Goal: Task Accomplishment & Management: Complete application form

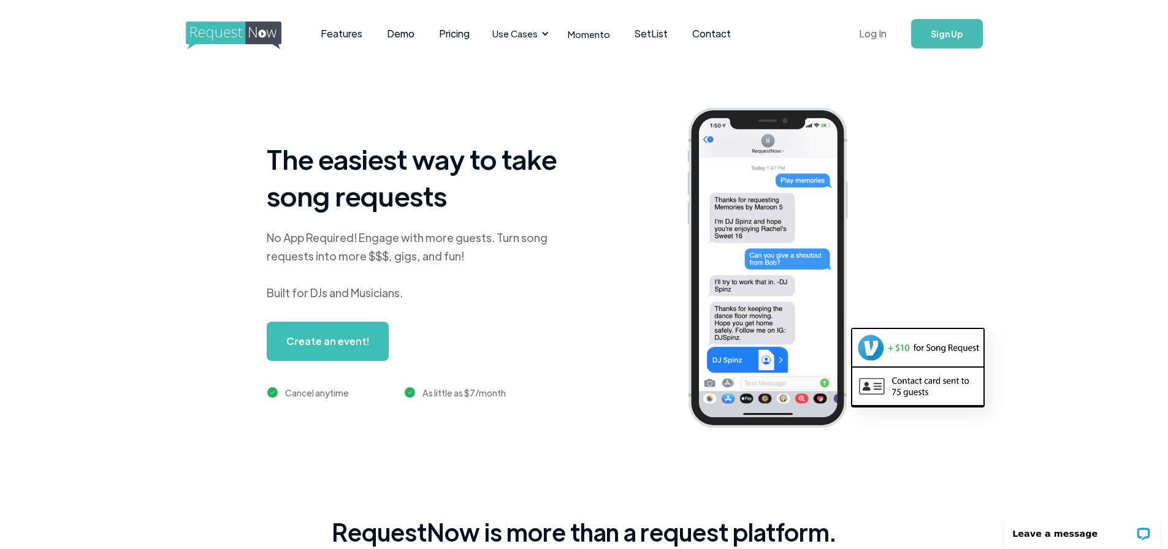
click at [873, 38] on link "Log In" at bounding box center [873, 33] width 52 height 43
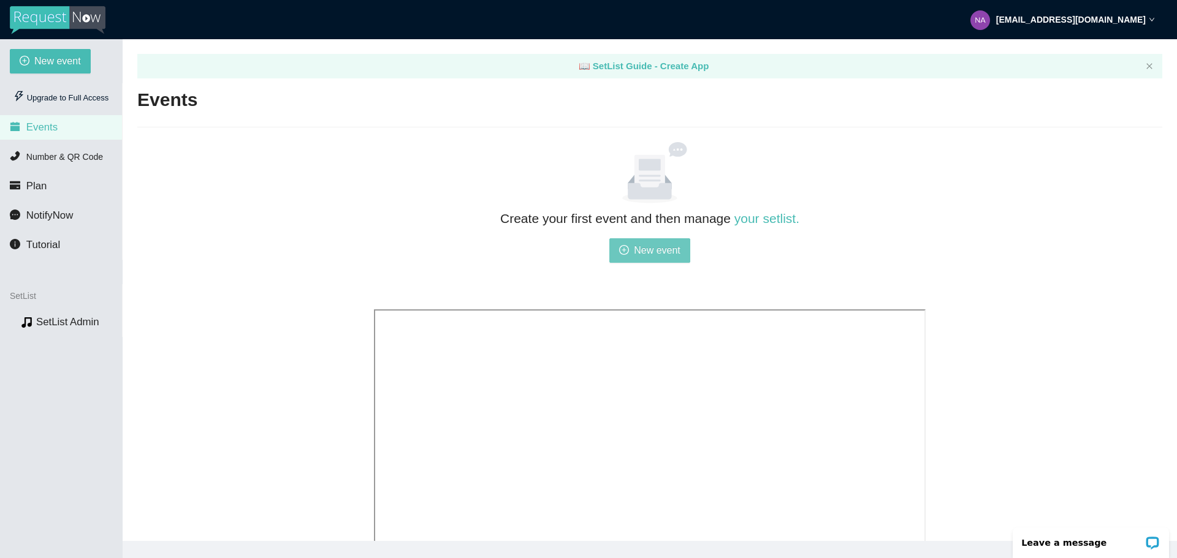
click at [676, 251] on span "New event" at bounding box center [657, 250] width 47 height 15
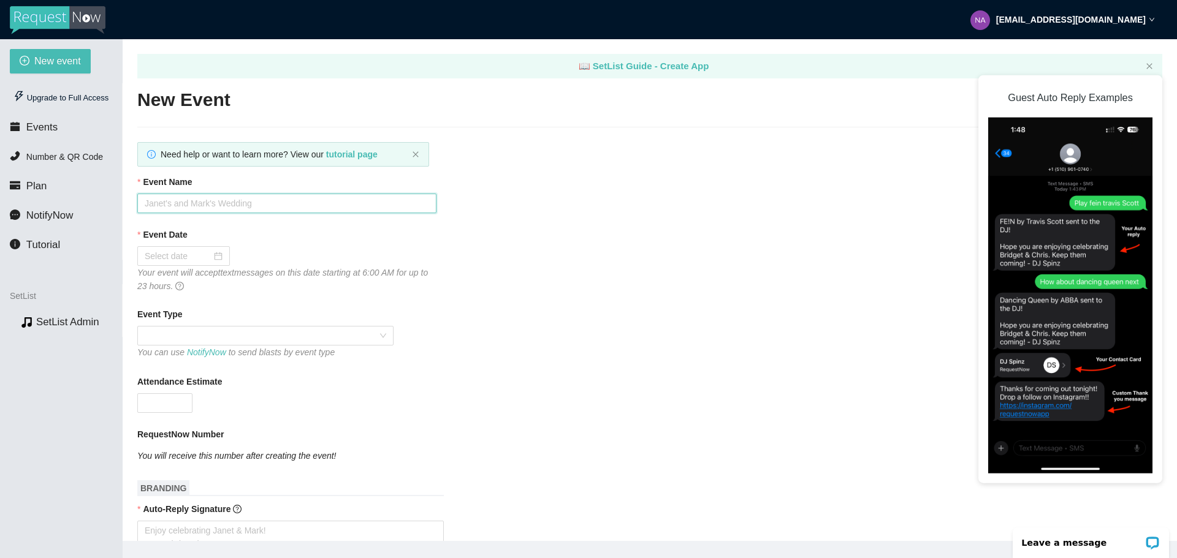
click at [238, 198] on input "Event Name" at bounding box center [286, 204] width 299 height 20
type input "Nate Worzel Live at Town Square Pub n Grub"
click at [188, 257] on input "Event Date" at bounding box center [178, 256] width 67 height 13
type input "09/02/2025"
click link "Today"
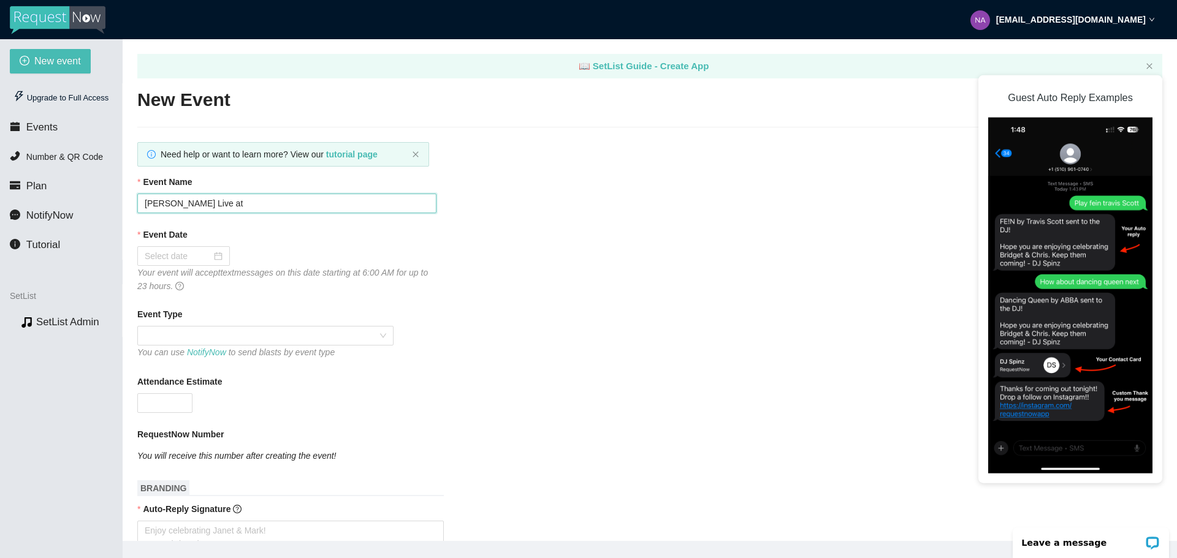
type input "08/15/2025"
click at [378, 327] on span at bounding box center [266, 336] width 242 height 18
click div "Bar/Club"
click at [193, 521] on textarea "Auto-Reply Signature" at bounding box center [290, 537] width 307 height 33
click at [258, 521] on textarea "Auto-Reply Signature" at bounding box center [290, 537] width 307 height 33
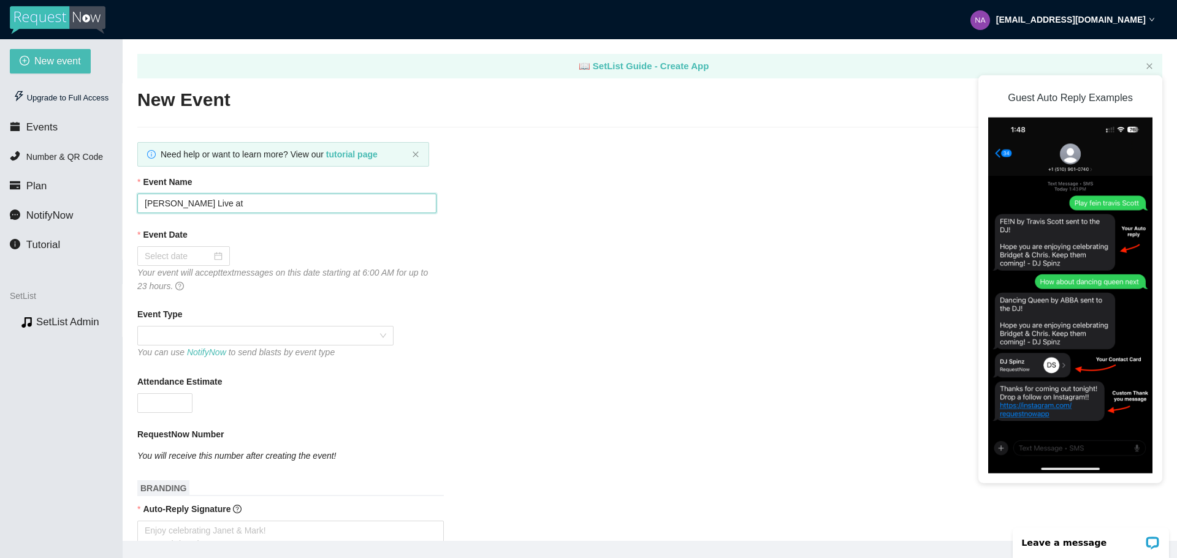
click at [258, 521] on textarea "Auto-Reply Signature" at bounding box center [290, 537] width 307 height 33
click at [192, 521] on textarea "Auto-Reply Signature" at bounding box center [290, 537] width 307 height 33
type textarea "T"
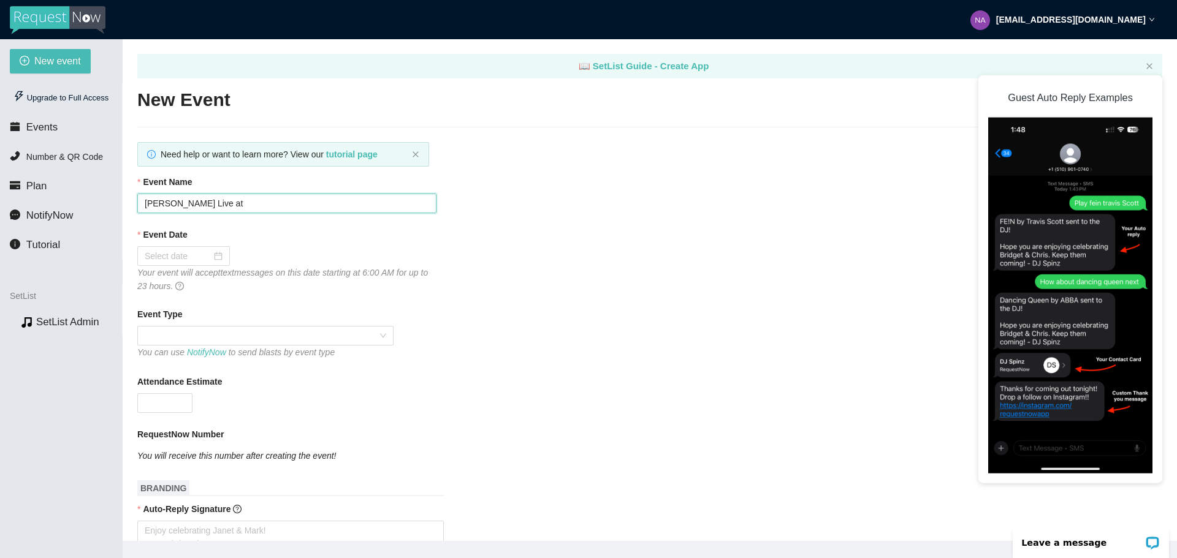
type textarea "T"
type textarea "Enjoy celebrating Janet & Mark! - DJ Christopher"
type textarea "T"
type textarea "Th"
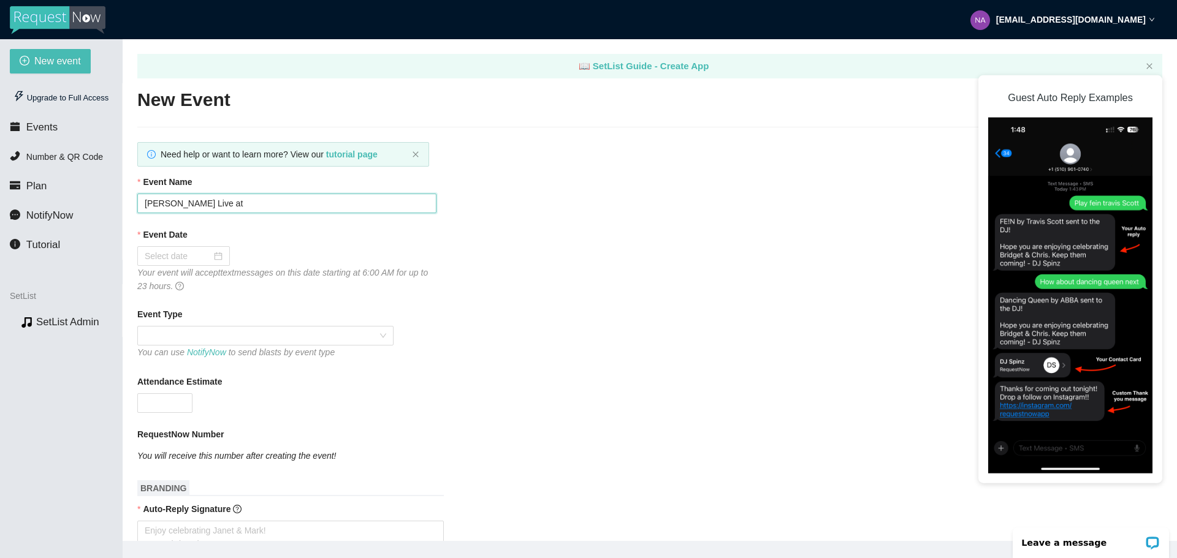
type textarea "Th"
type textarea "Tha"
type textarea "Than"
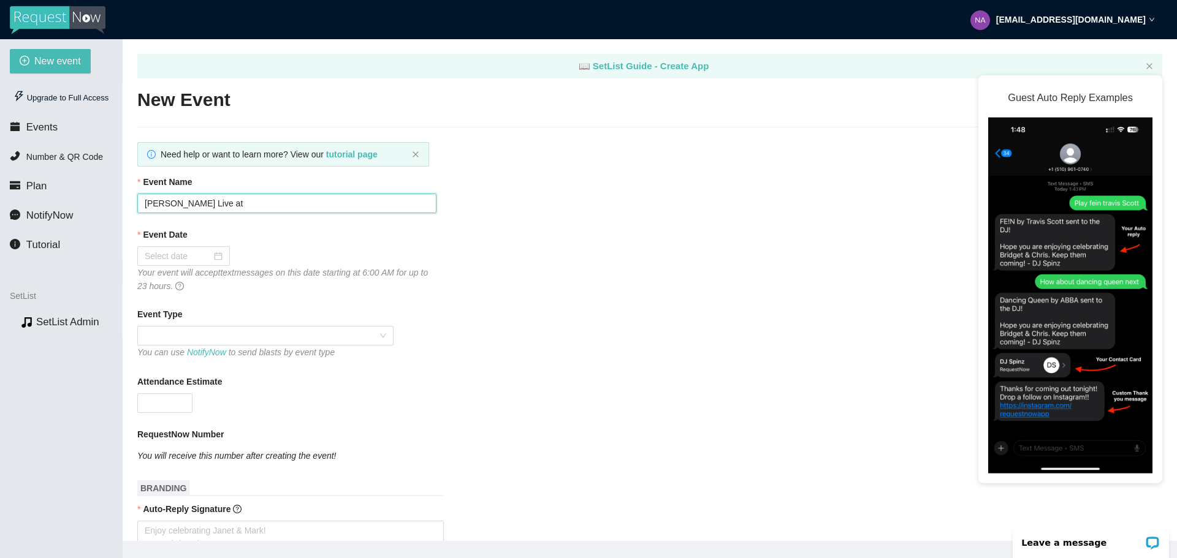
type textarea "Thank"
type textarea "Thank y"
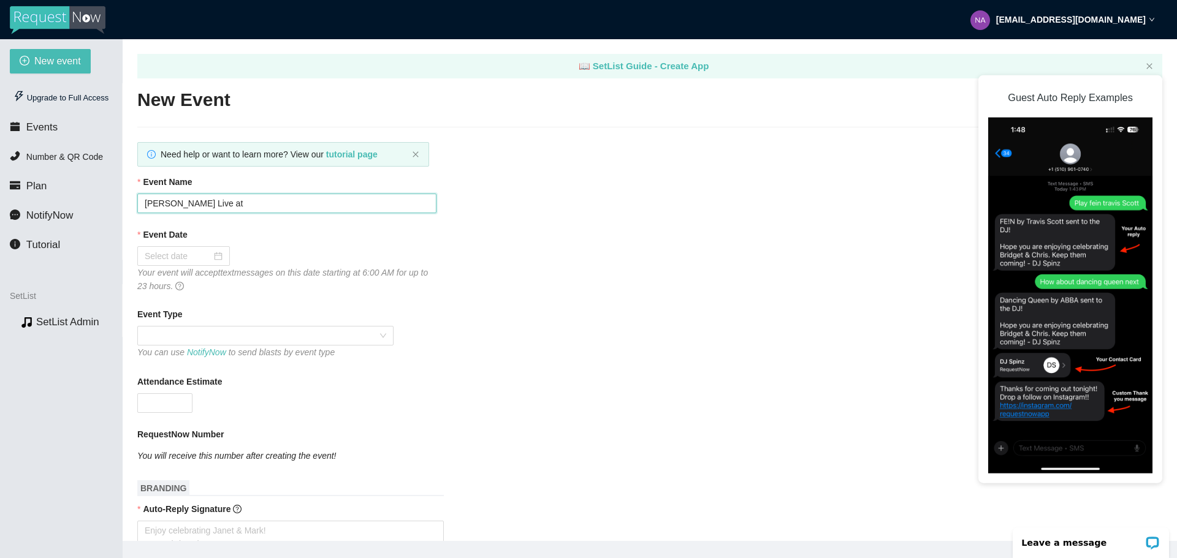
type textarea "Thank y"
type textarea "Thank yo"
type textarea "Thank you"
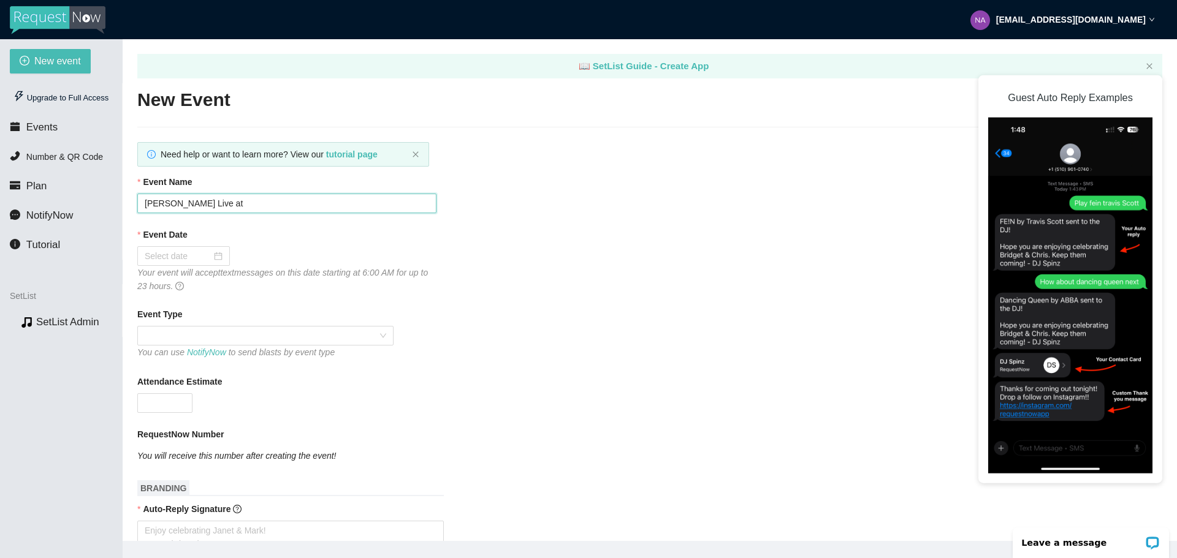
type textarea "Thank you"
type textarea "Thank you f"
type textarea "Thank you fo"
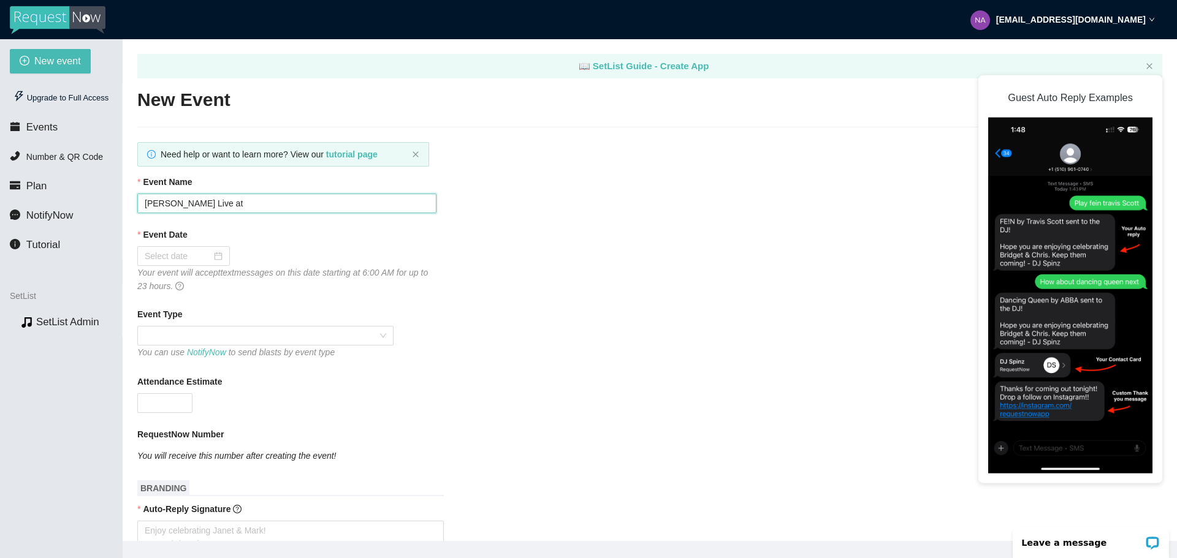
type textarea "Thank you fo"
type textarea "Thank you for"
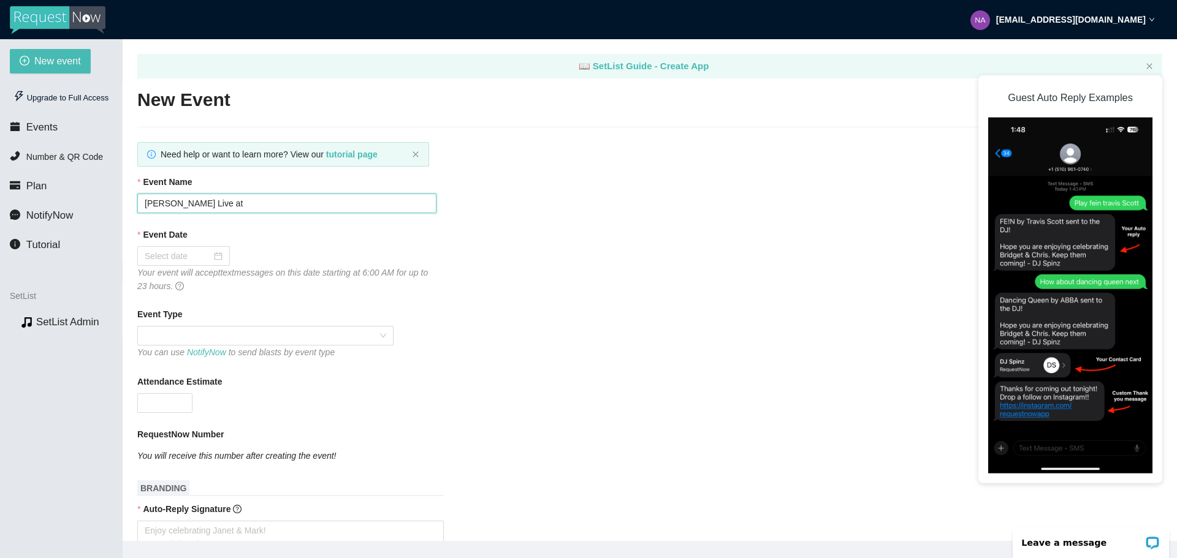
type textarea "Thank you for s"
type textarea "Thank you for su"
type textarea "Thank you for sup"
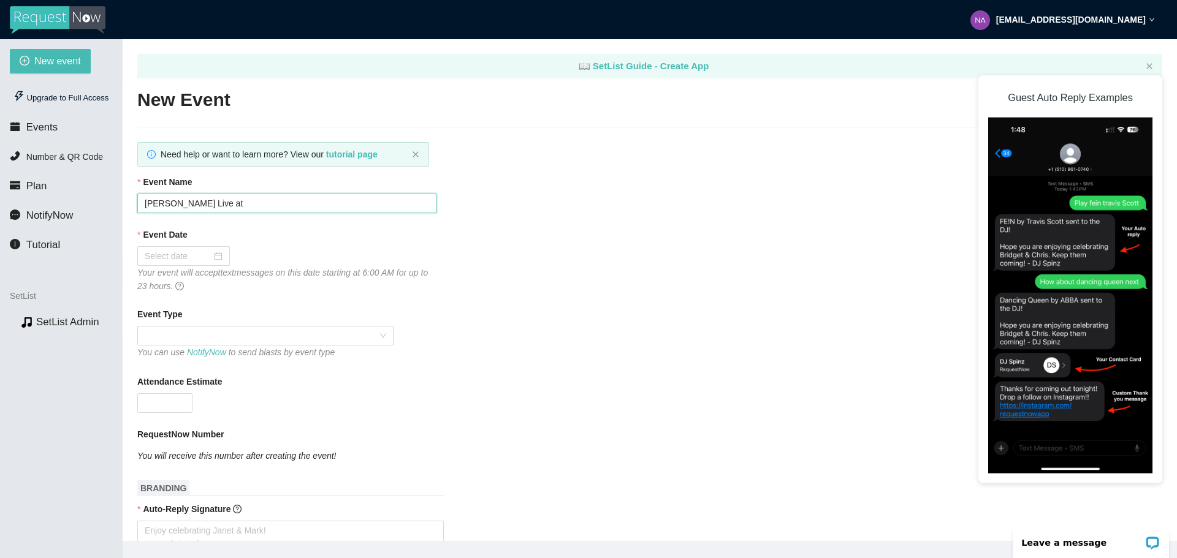
type textarea "Thank you for sup"
type textarea "Thank you for supp"
type textarea "Thank you for suppo"
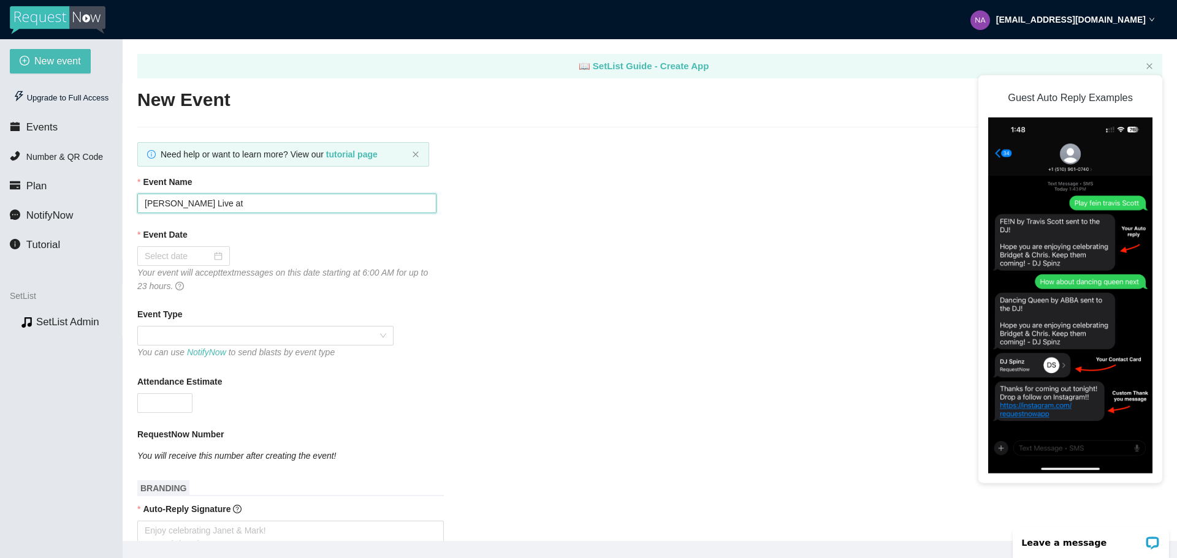
type textarea "Thank you for suppor"
type textarea "Thank you for support"
type textarea "Thank you for supporti"
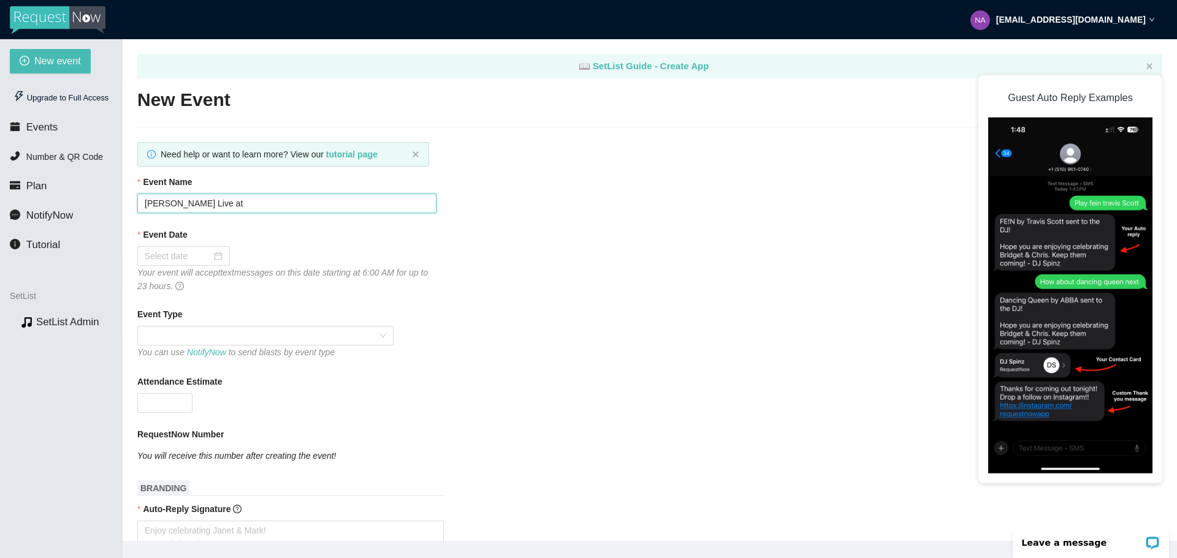
type textarea "Thank you for supporti"
type textarea "Thank you for supportin"
type textarea "Thank you for supporting"
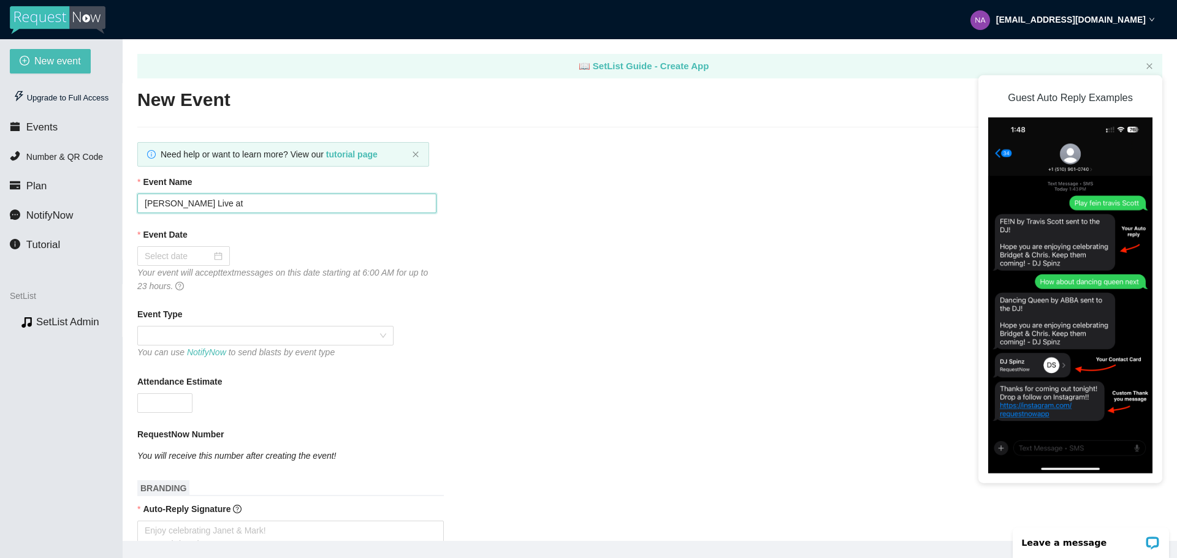
type textarea "Thank you for supporting"
type textarea "Thank you for supporting l"
type textarea "Thank you for supporting le"
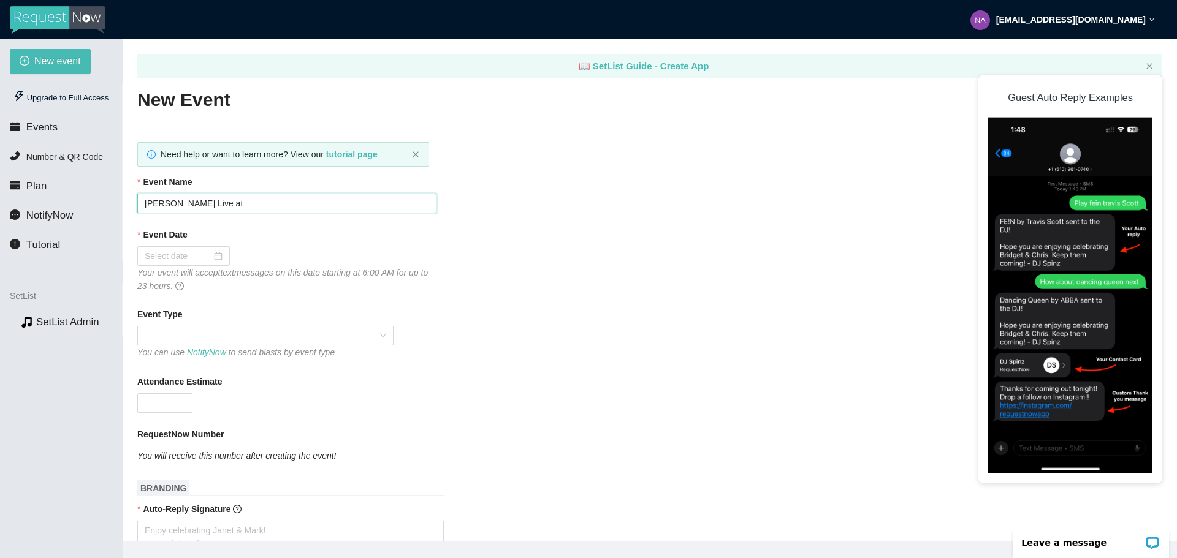
type textarea "Thank you for supporting le"
type textarea "Thank you for supporting l"
type textarea "Thank you for supporting"
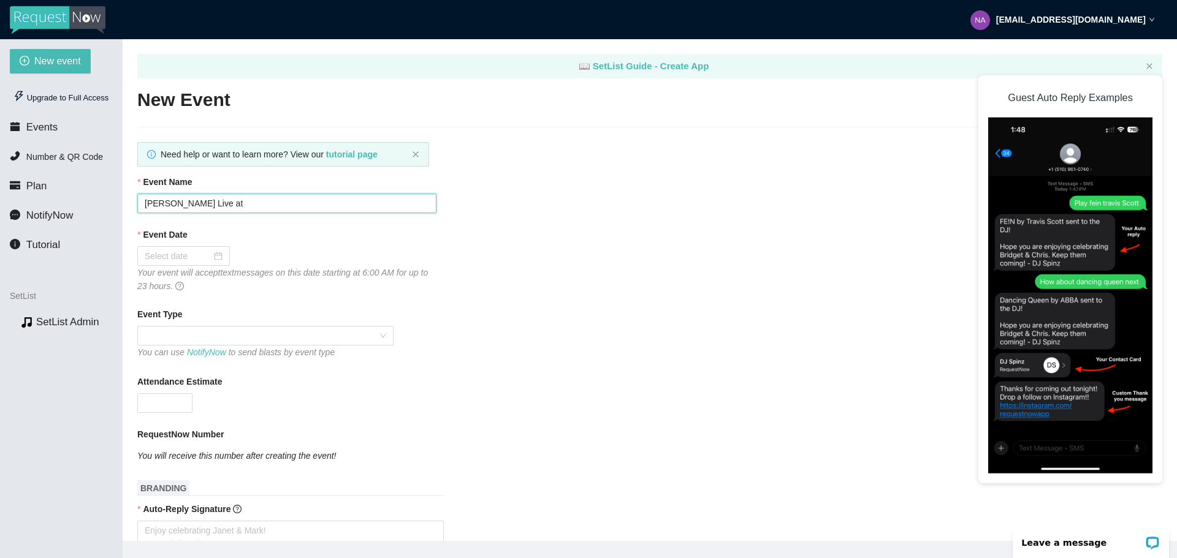
type textarea "Thank you for supporting"
type textarea "Thank you for supportin"
type textarea "Thank you for supporti"
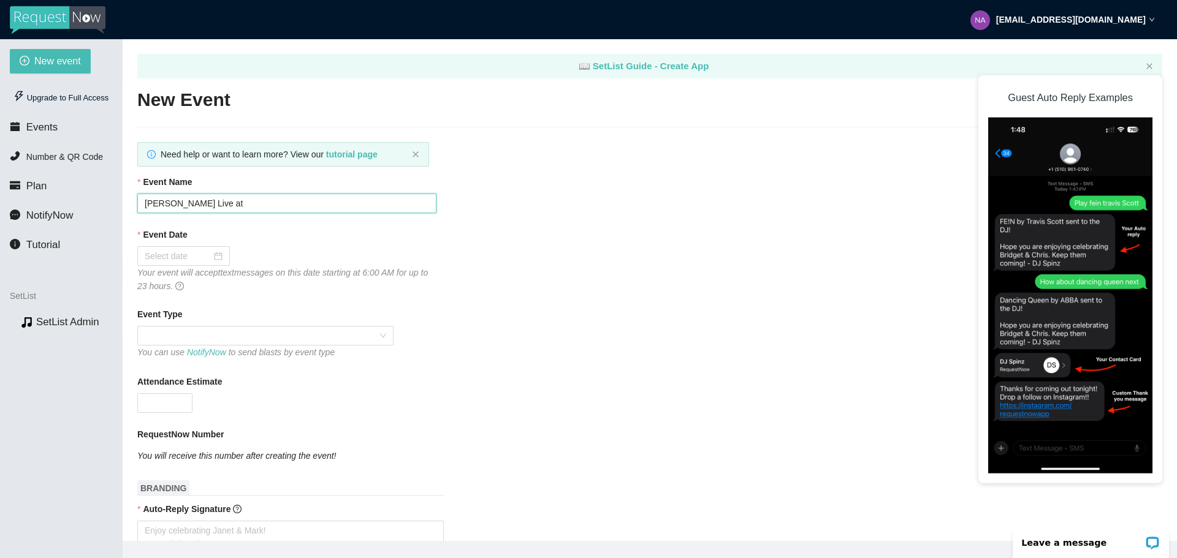
type textarea "Thank you for supporti"
type textarea "Thank you for support"
type textarea "Thank you for suppor"
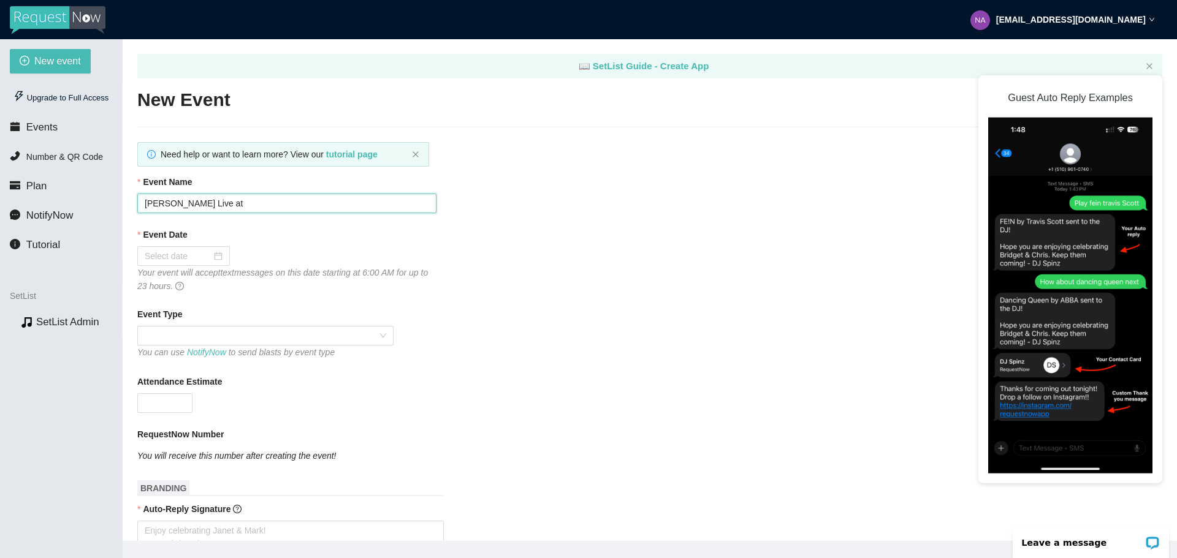
type textarea "Thank you for suppo"
type textarea "Thank you for supp"
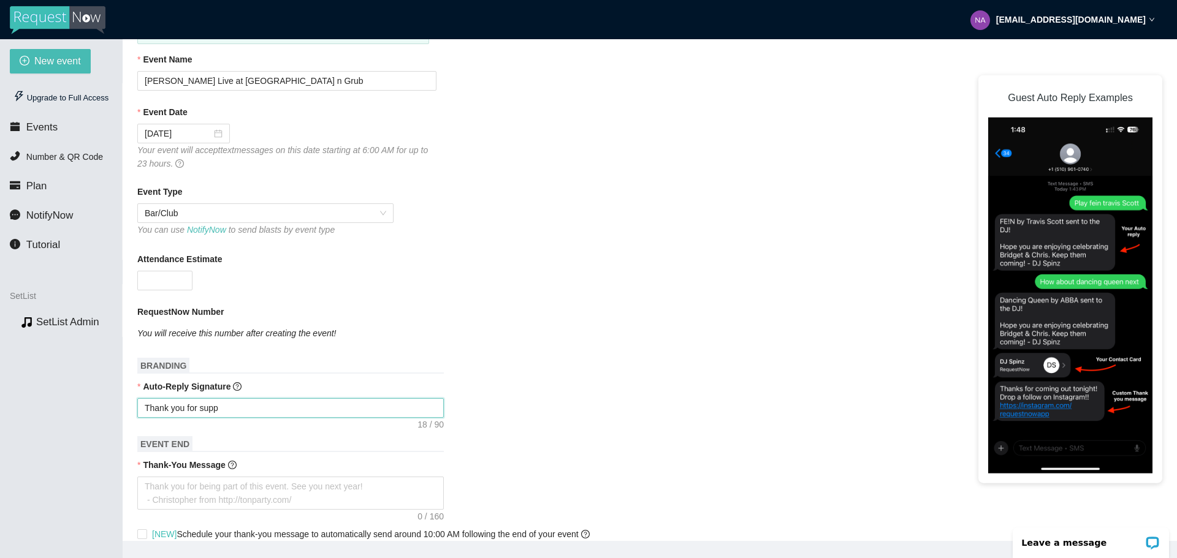
type textarea "Thank you for sup"
type textarea "Thank you for su"
type textarea "Thank you for s"
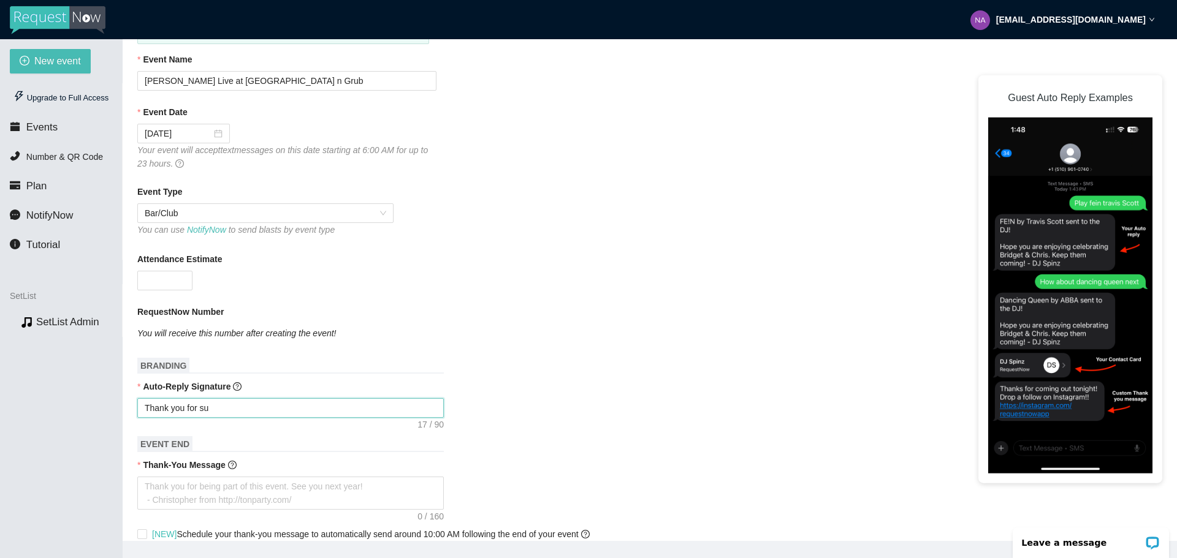
type textarea "Thank you for s"
type textarea "Thank you for"
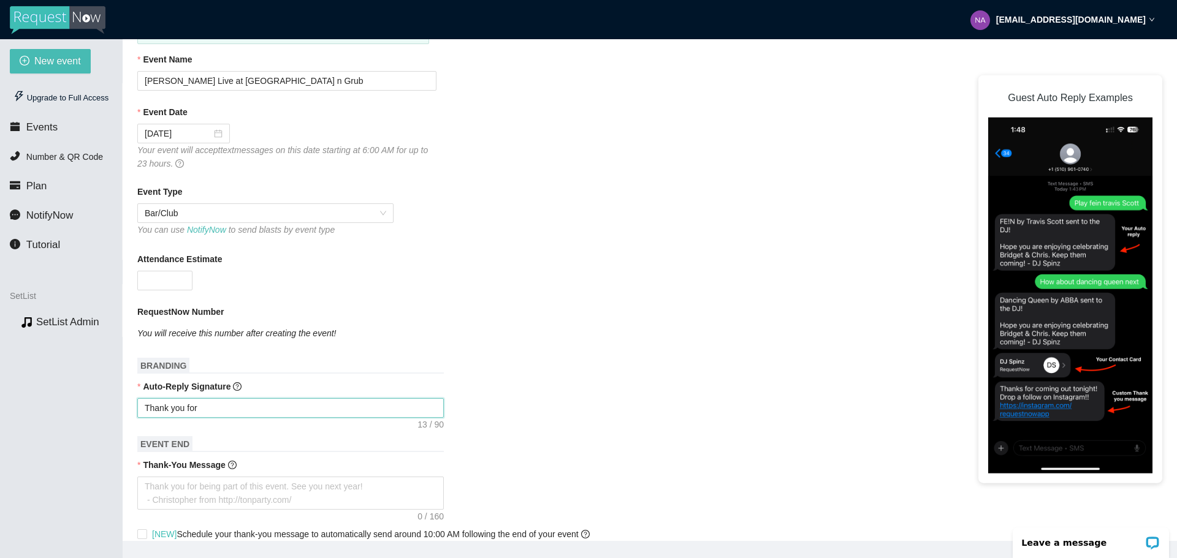
type textarea "Thank you fo"
type textarea "Thank you f"
type textarea "Thank you"
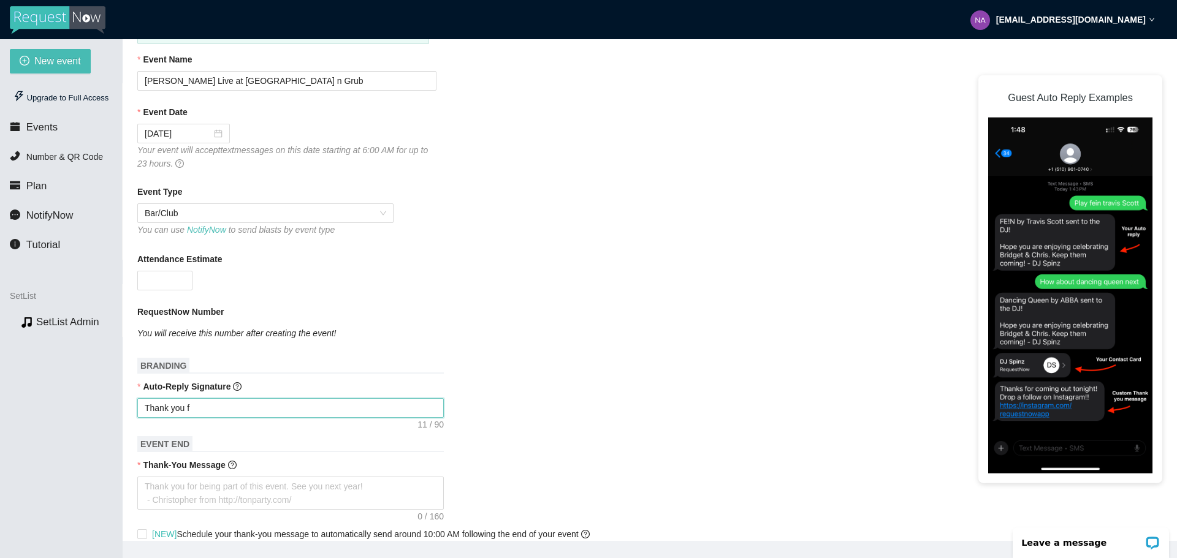
type textarea "Thank you"
type textarea "Thank yo"
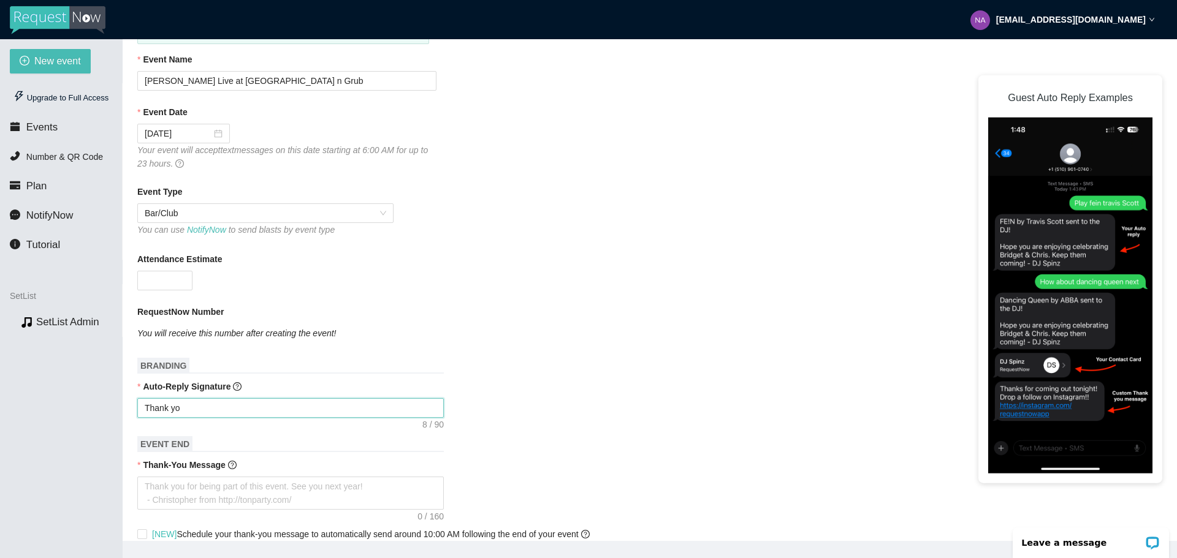
type textarea "Thank y"
type textarea "Thank"
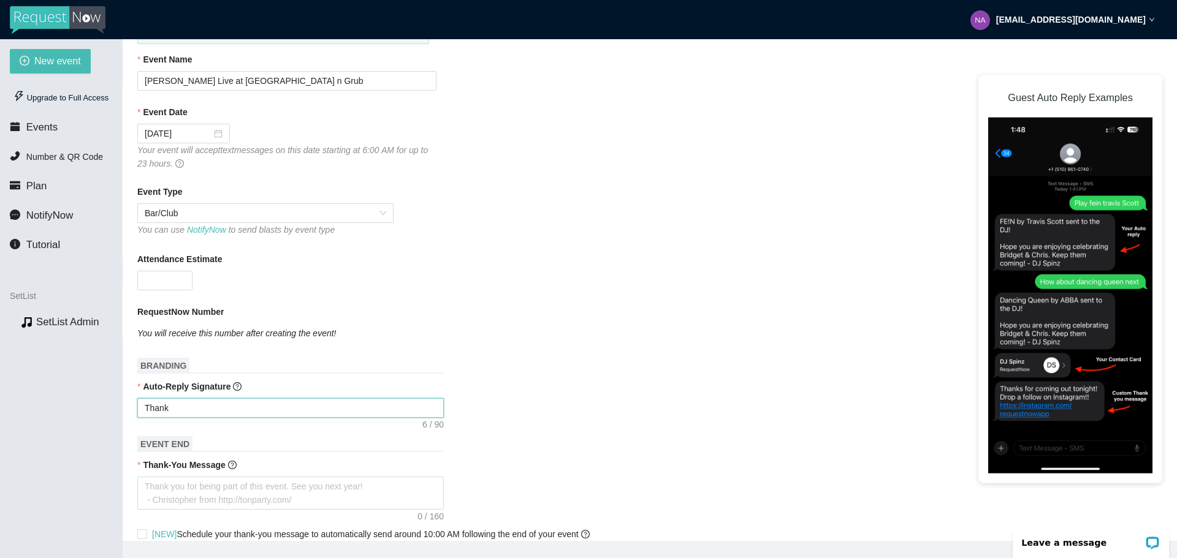
type textarea "Thank"
type textarea "Than"
type textarea "Tha"
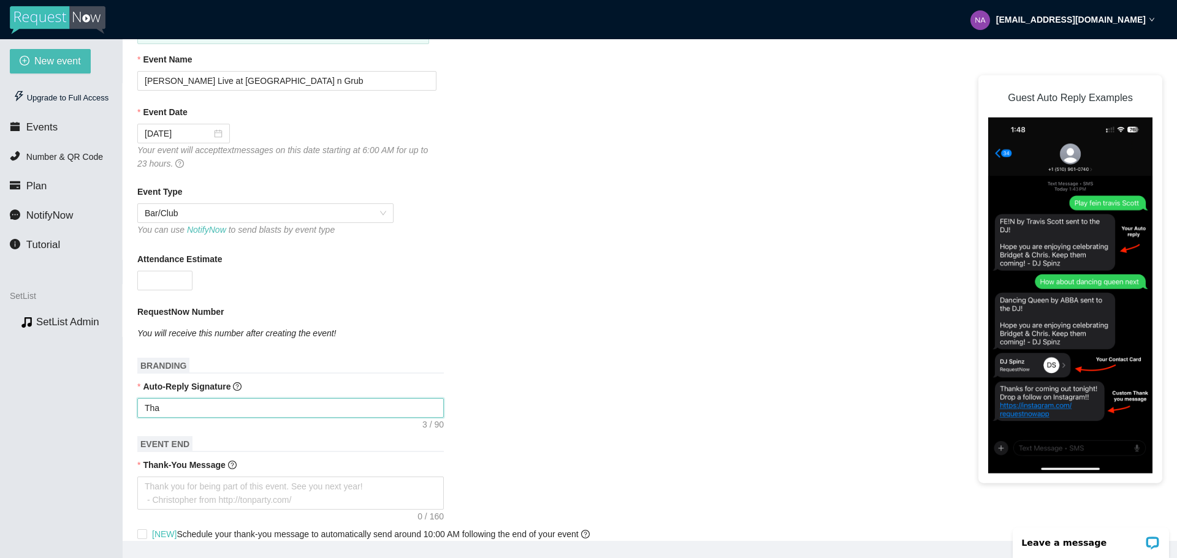
type textarea "Th"
type textarea "T"
type textarea "Enjoy celebrating Janet & Mark! - DJ Christopher"
